Goal: Task Accomplishment & Management: Manage account settings

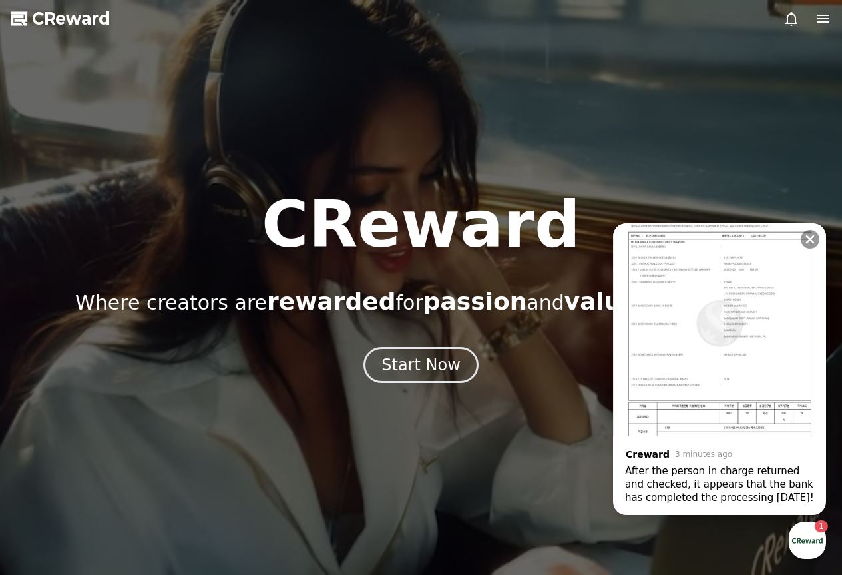
click at [711, 479] on div "After the person in charge returned and checked, it appears that the bank has c…" at bounding box center [719, 484] width 189 height 40
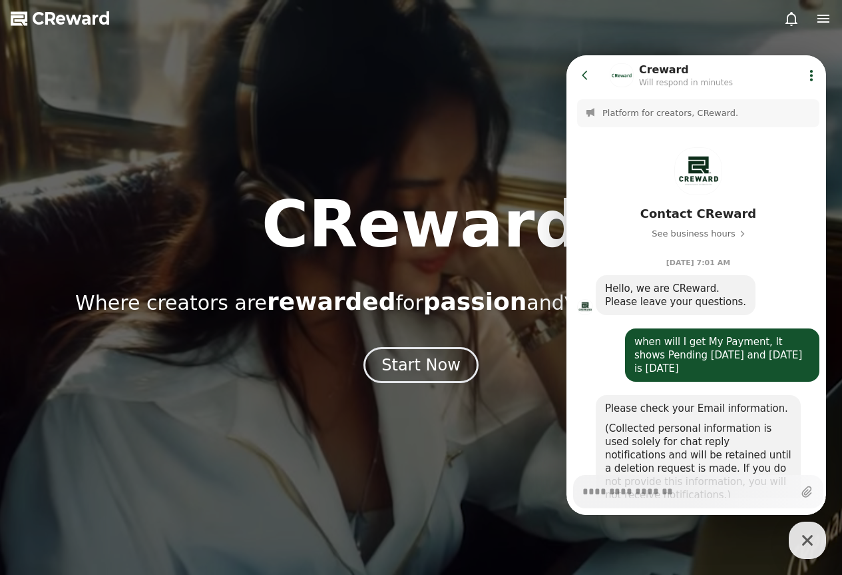
scroll to position [2251, 0]
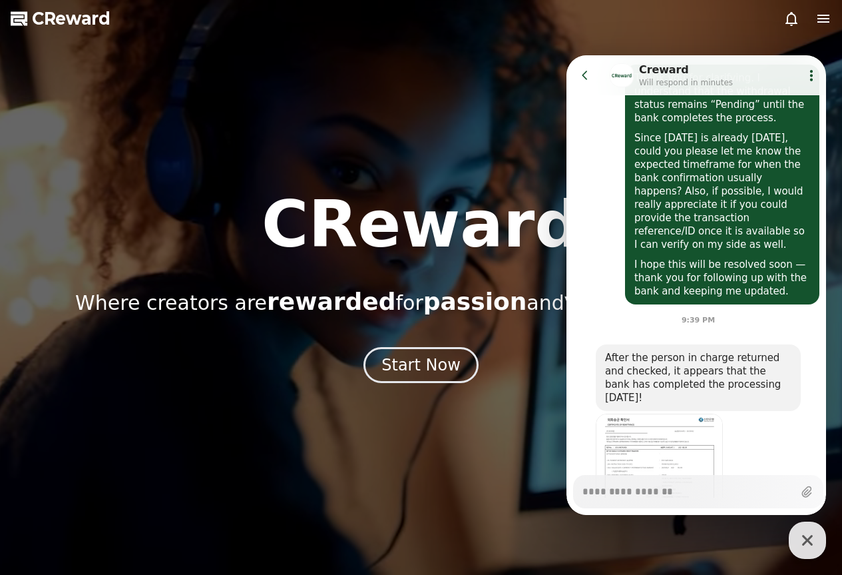
type textarea "*"
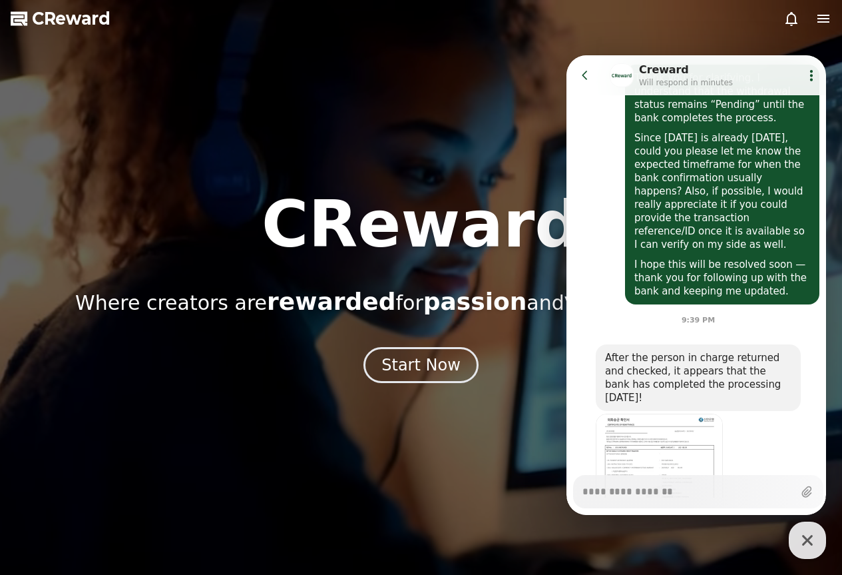
click at [676, 413] on img at bounding box center [659, 503] width 127 height 180
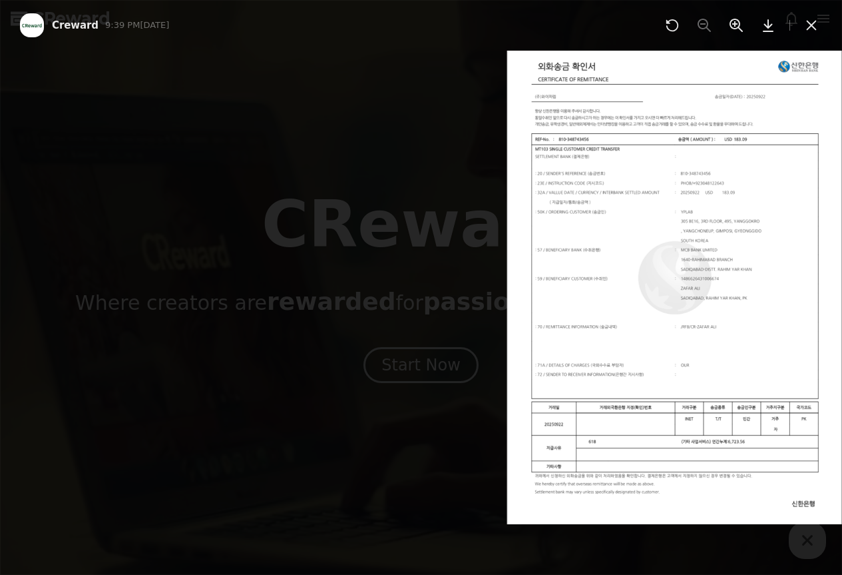
scroll to position [2263, 0]
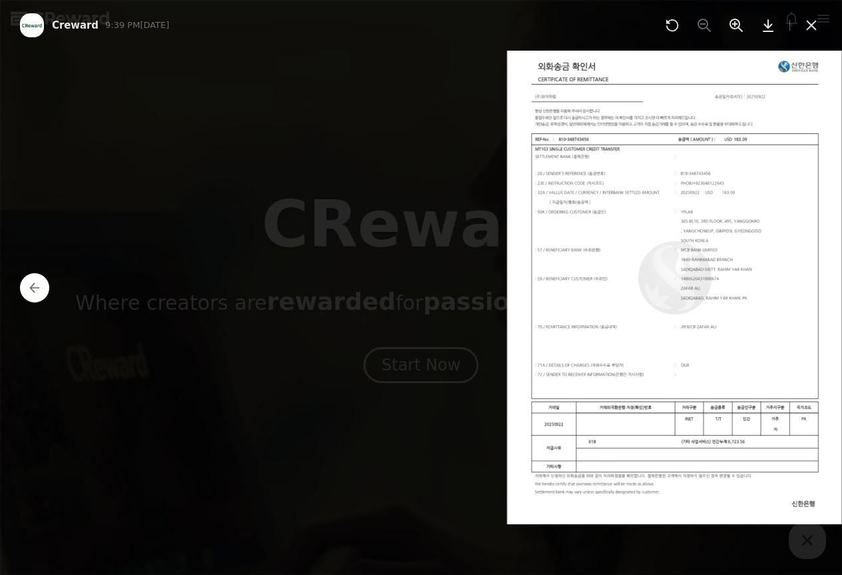
click at [507, 206] on img at bounding box center [675, 287] width 336 height 473
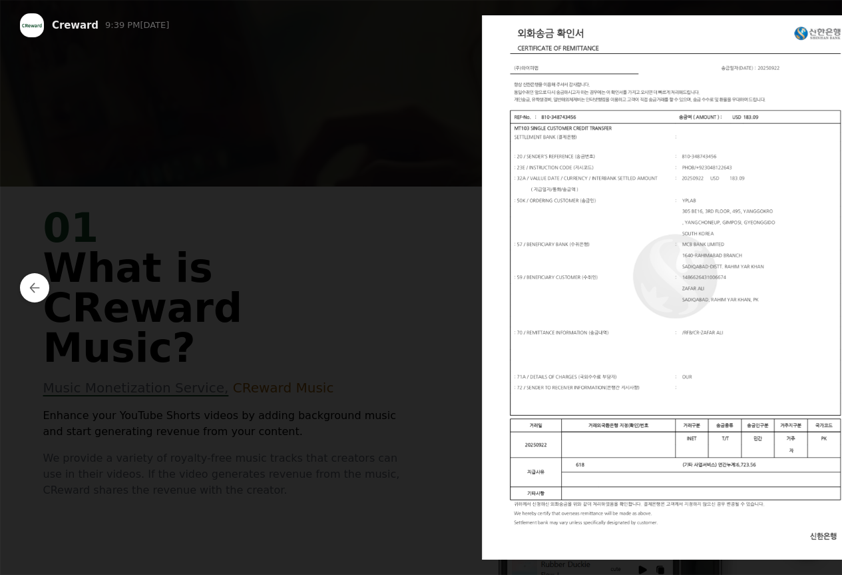
scroll to position [399, 0]
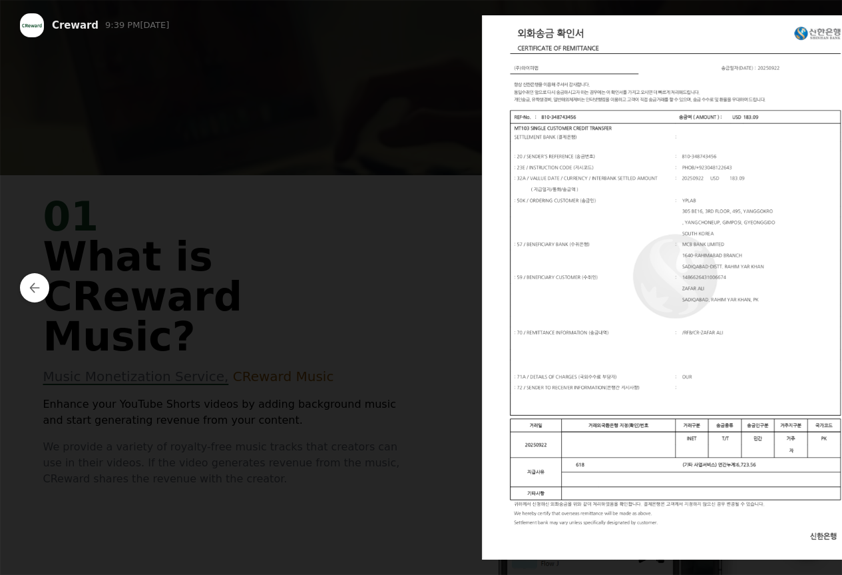
drag, startPoint x: 509, startPoint y: 332, endPoint x: 514, endPoint y: 278, distance: 53.5
click at [514, 278] on img at bounding box center [673, 287] width 385 height 545
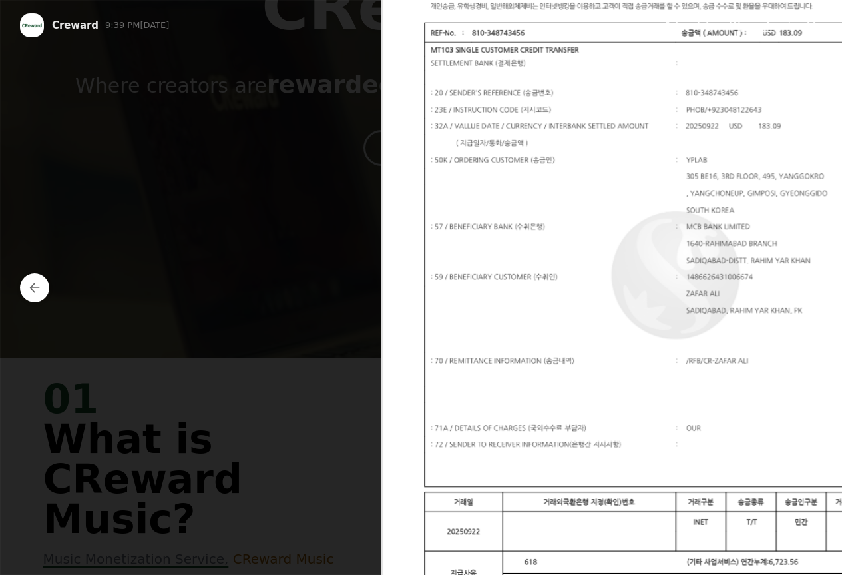
scroll to position [200, 0]
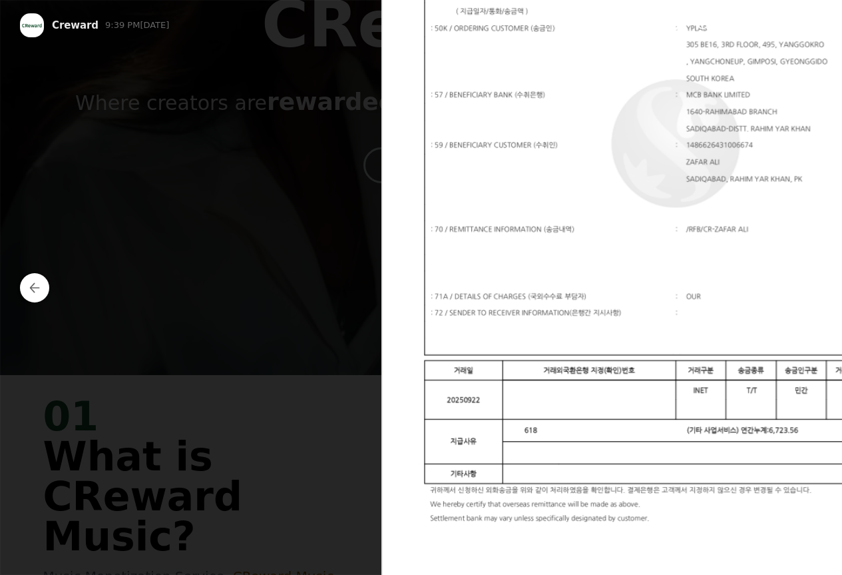
drag, startPoint x: 467, startPoint y: 322, endPoint x: 487, endPoint y: 172, distance: 151.1
click at [487, 172] on img at bounding box center [674, 160] width 587 height 828
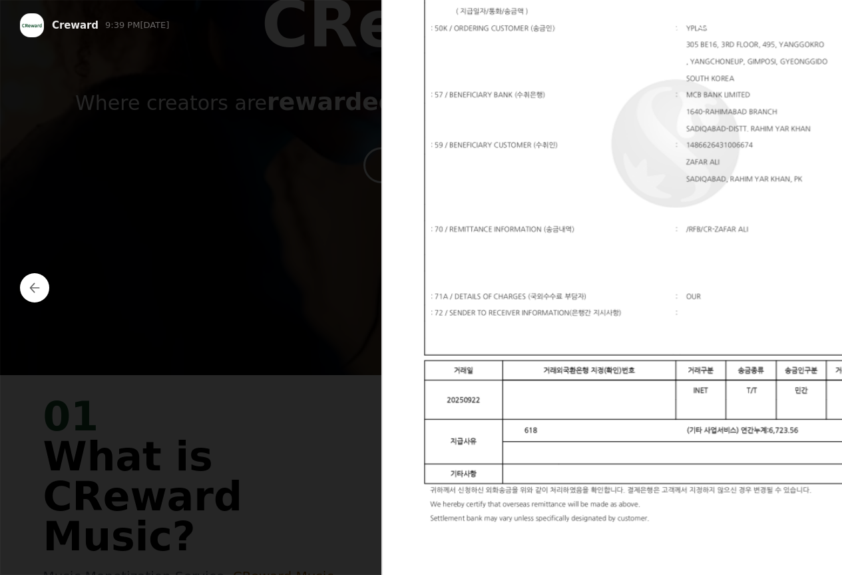
click at [728, 242] on div at bounding box center [421, 287] width 842 height 575
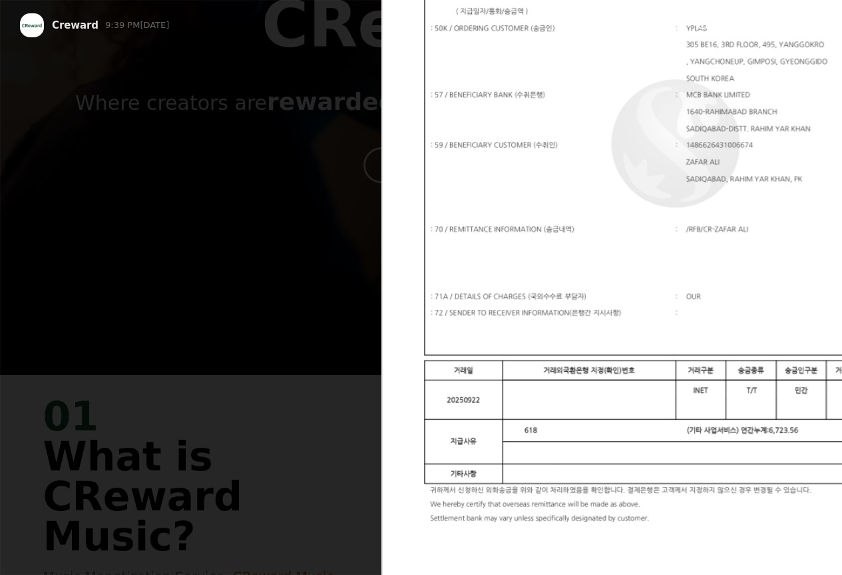
click at [810, 17] on button at bounding box center [811, 25] width 21 height 21
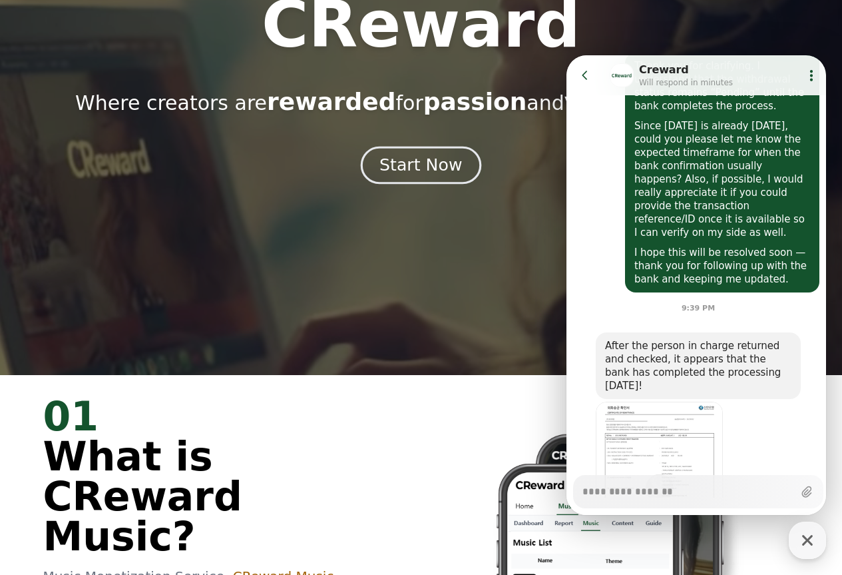
click at [461, 155] on button "Start Now" at bounding box center [421, 165] width 121 height 38
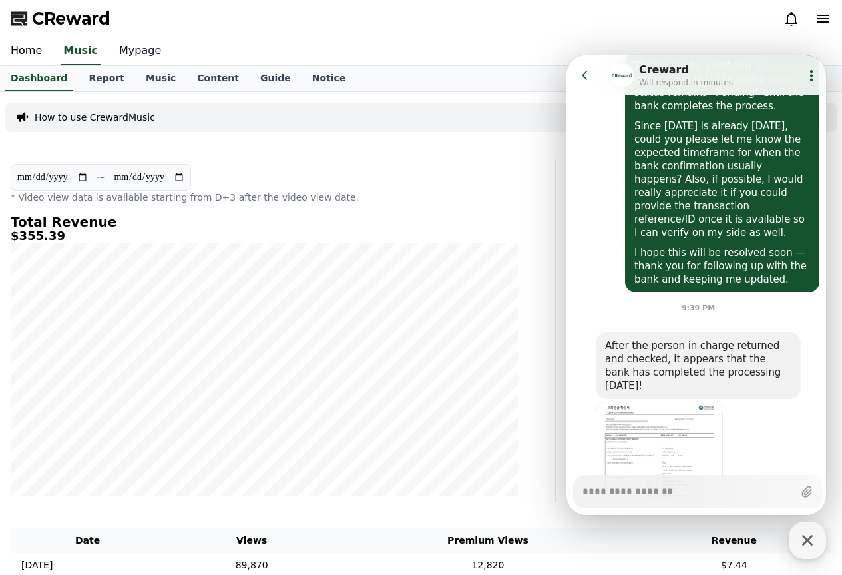
click at [140, 54] on link "Mypage" at bounding box center [140, 51] width 63 height 28
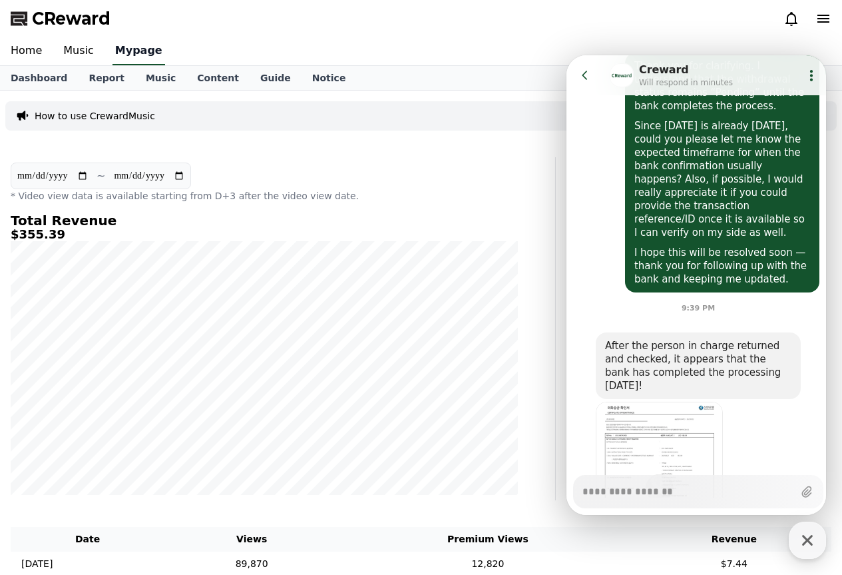
select select "**********"
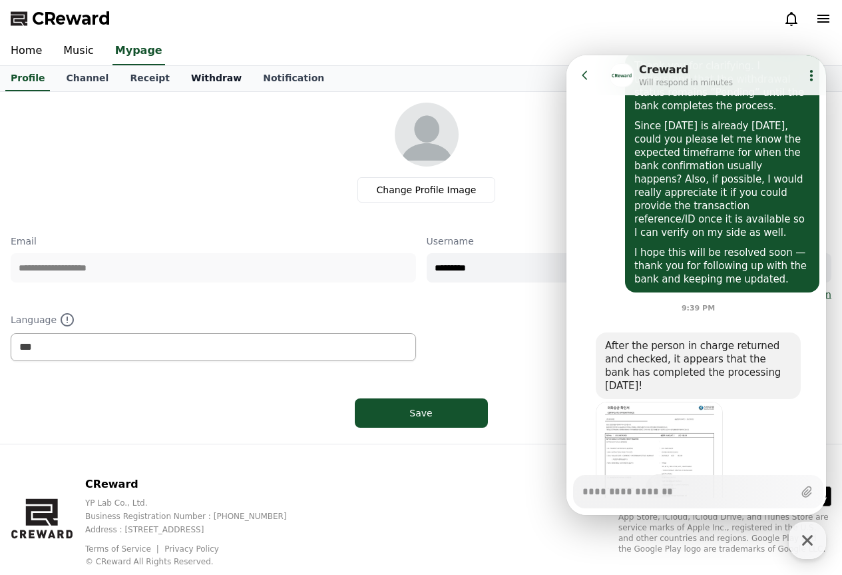
click at [192, 74] on link "Withdraw" at bounding box center [216, 78] width 72 height 25
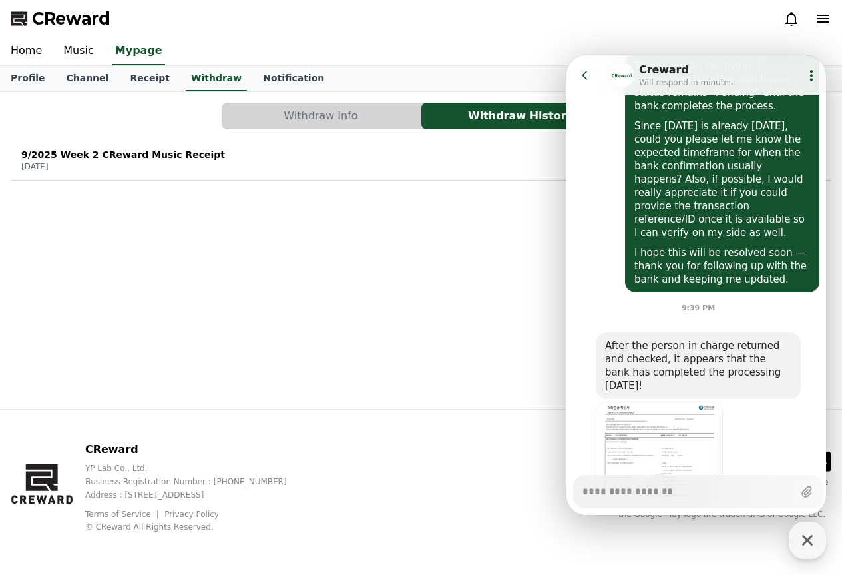
click at [574, 85] on button "Go to previous page" at bounding box center [590, 75] width 35 height 27
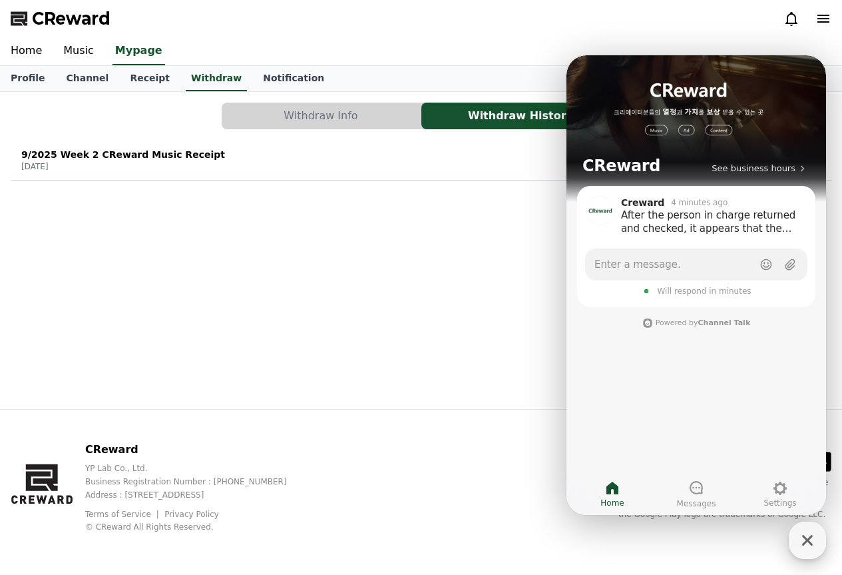
click at [804, 535] on icon "button" at bounding box center [808, 540] width 24 height 24
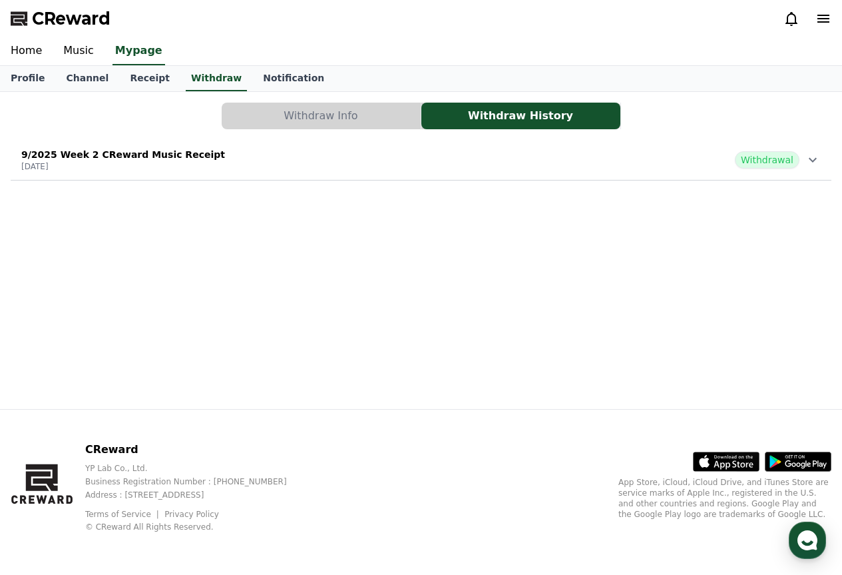
click at [682, 162] on div "9/2025 Week 2 CReward Music Receipt [DATE] Withdrawal" at bounding box center [421, 159] width 821 height 35
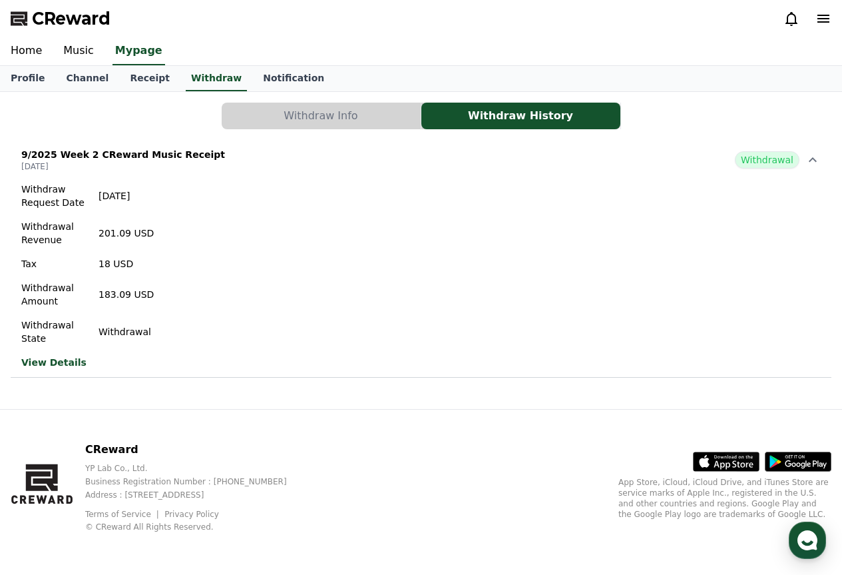
click at [49, 363] on link "View Details" at bounding box center [87, 362] width 132 height 13
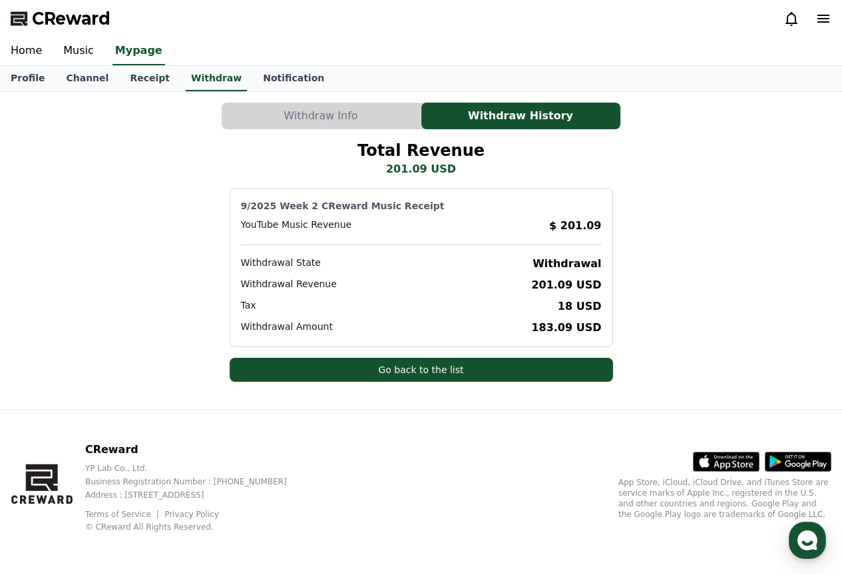
click at [559, 268] on p "Withdrawal" at bounding box center [567, 264] width 69 height 16
click at [31, 25] on link "CReward" at bounding box center [61, 18] width 100 height 21
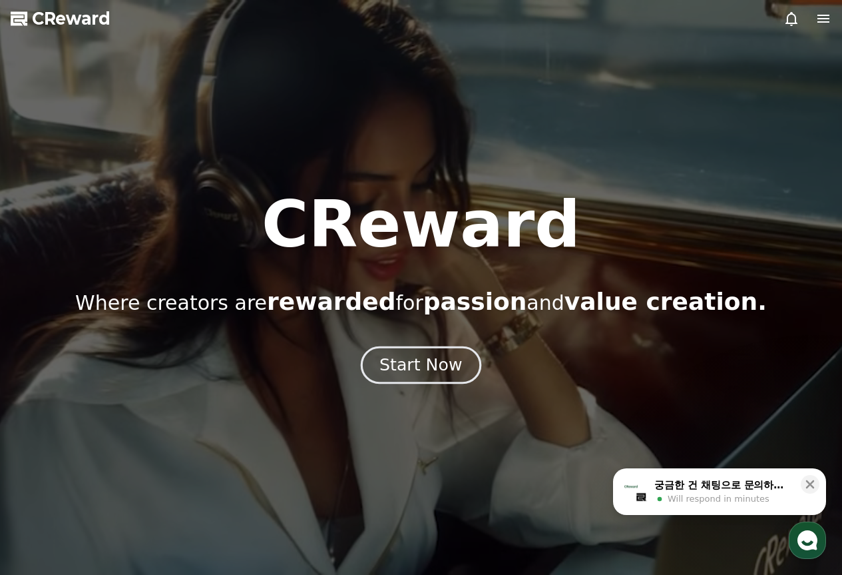
click at [449, 376] on div "Start Now" at bounding box center [421, 365] width 83 height 23
